Goal: Connect with others: Connect with others

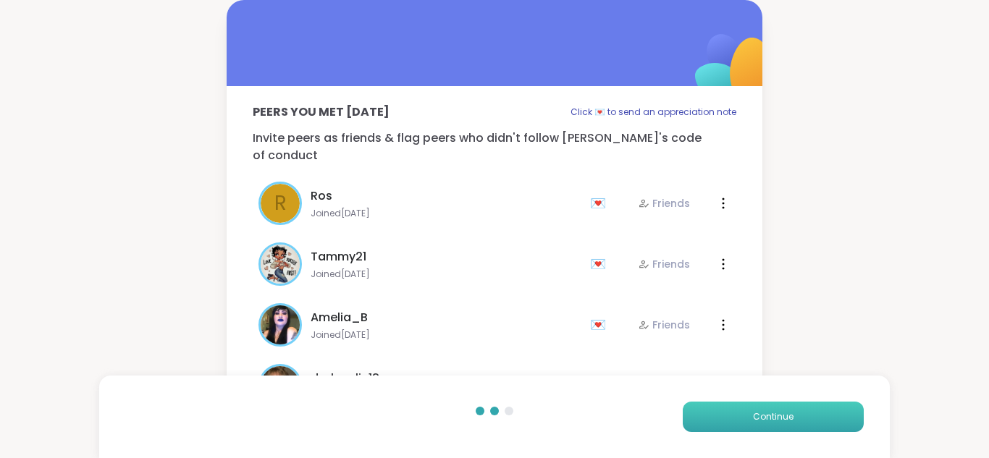
click at [804, 420] on button "Continue" at bounding box center [773, 417] width 181 height 30
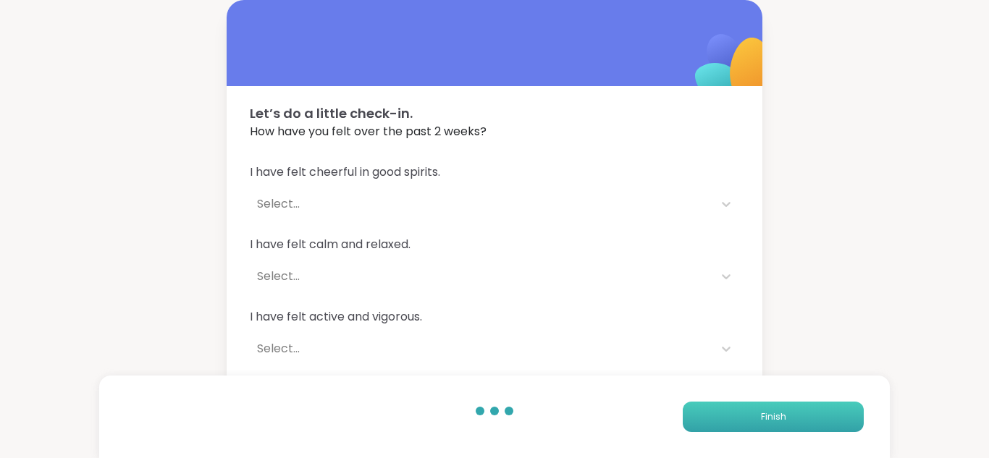
click at [779, 413] on span "Finish" at bounding box center [773, 416] width 25 height 13
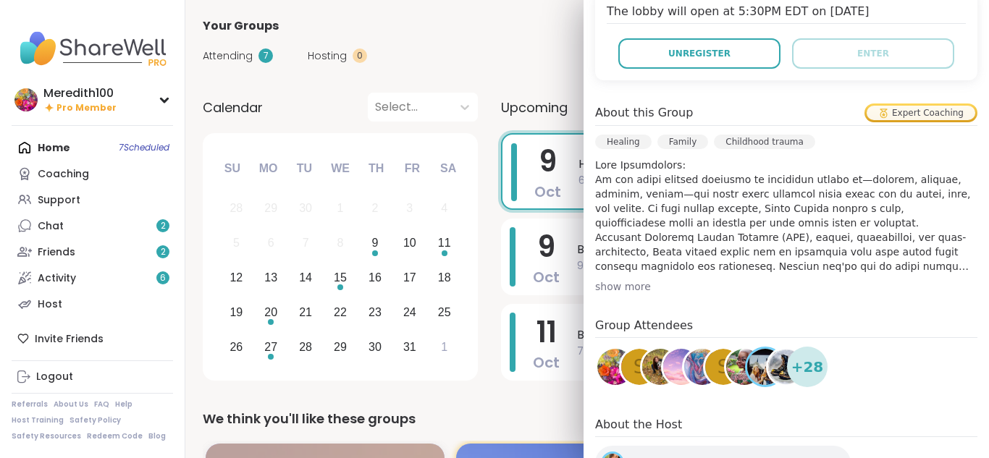
scroll to position [343, 0]
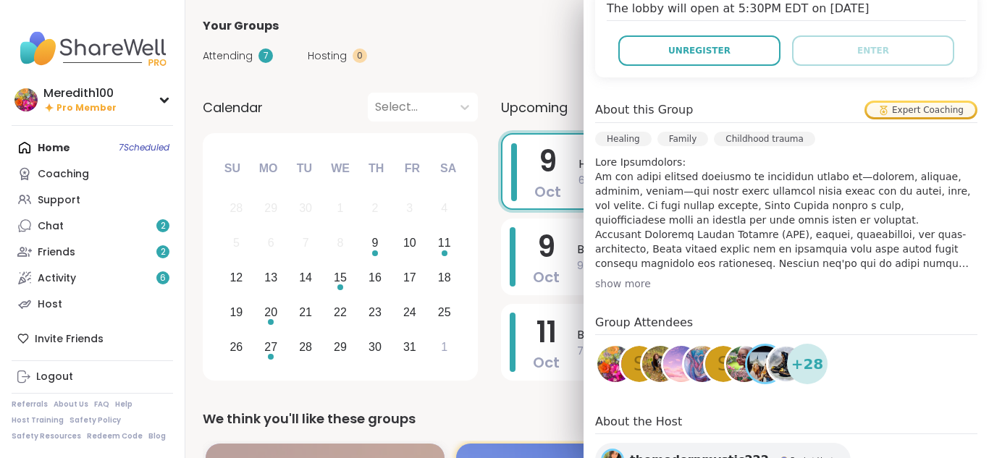
click at [782, 346] on img at bounding box center [786, 364] width 36 height 36
click at [759, 346] on img at bounding box center [765, 364] width 36 height 36
click at [741, 346] on img at bounding box center [744, 364] width 36 height 36
click at [713, 346] on div "s" at bounding box center [723, 364] width 36 height 36
click at [694, 346] on img at bounding box center [702, 364] width 36 height 36
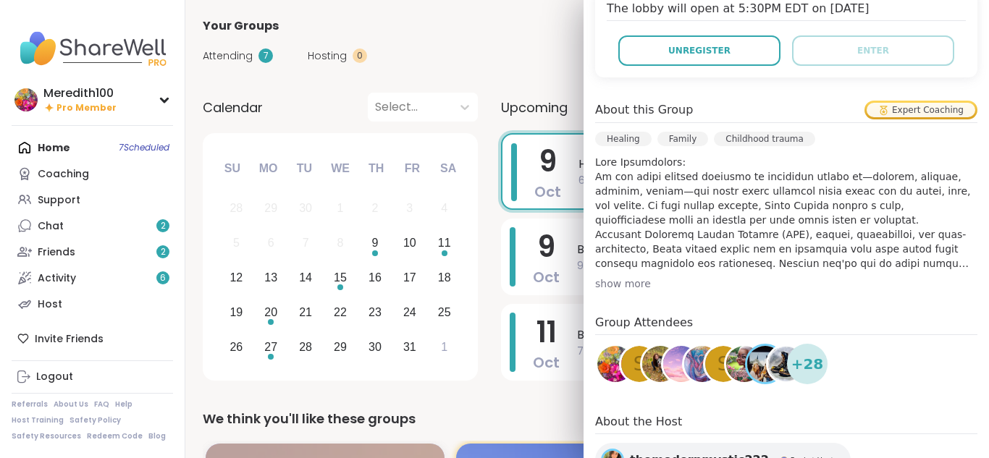
click at [649, 346] on img at bounding box center [660, 364] width 36 height 36
click at [631, 346] on div "S" at bounding box center [639, 364] width 36 height 36
